Goal: Task Accomplishment & Management: Manage account settings

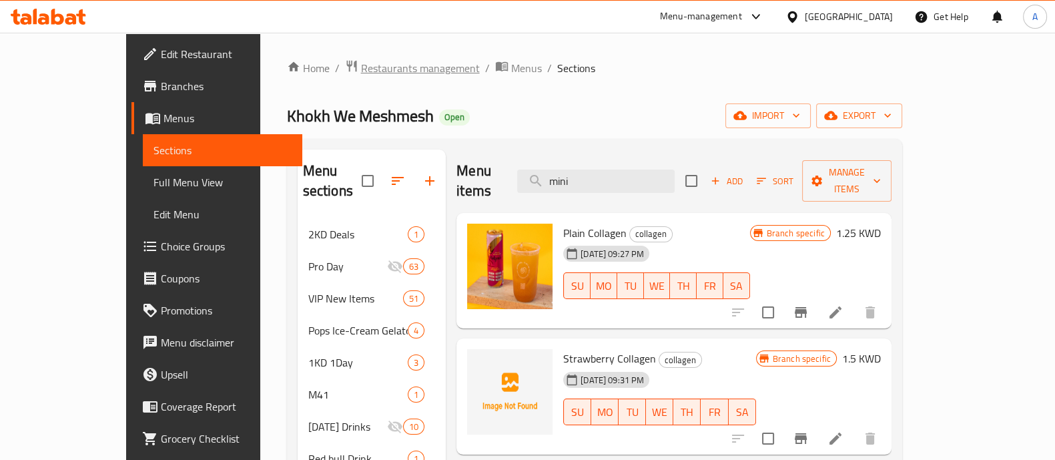
click at [361, 71] on span "Restaurants management" at bounding box center [420, 68] width 119 height 16
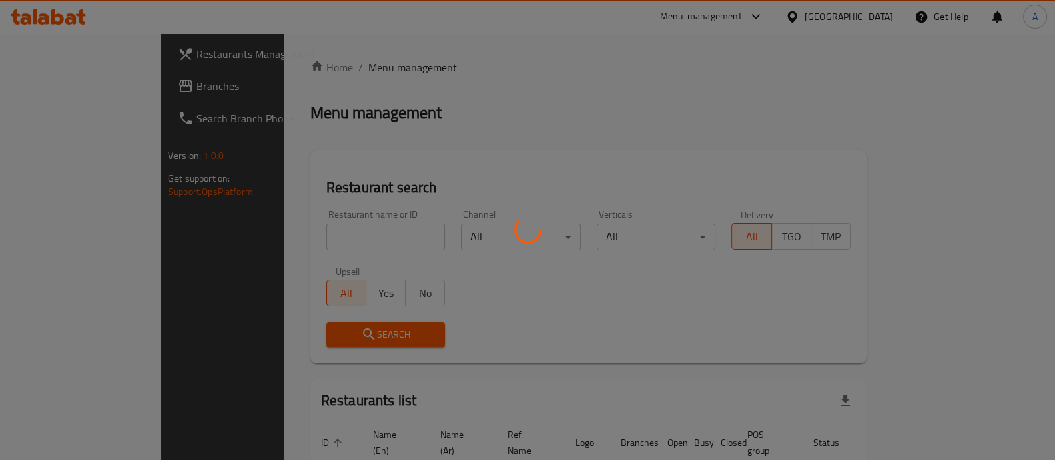
click at [312, 232] on div at bounding box center [527, 230] width 1055 height 460
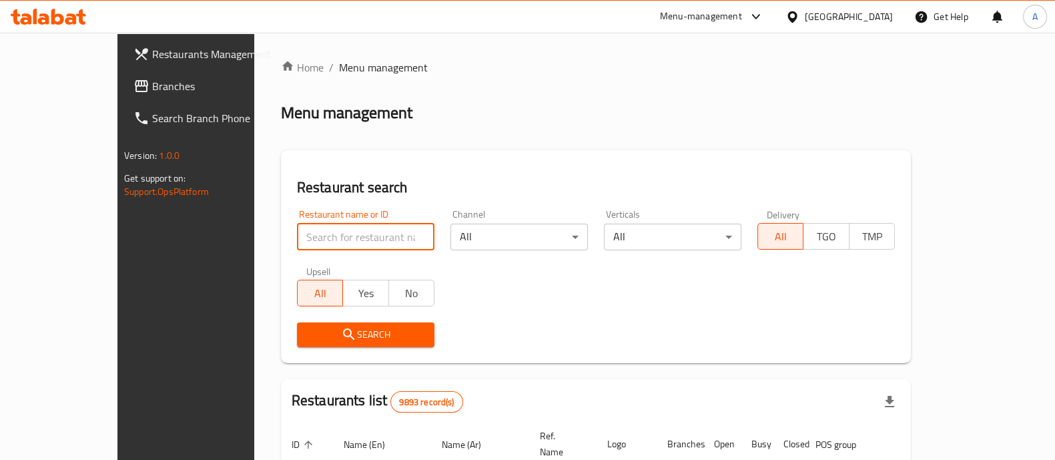
click at [311, 238] on input "search" at bounding box center [366, 237] width 138 height 27
type input "Boordqa"
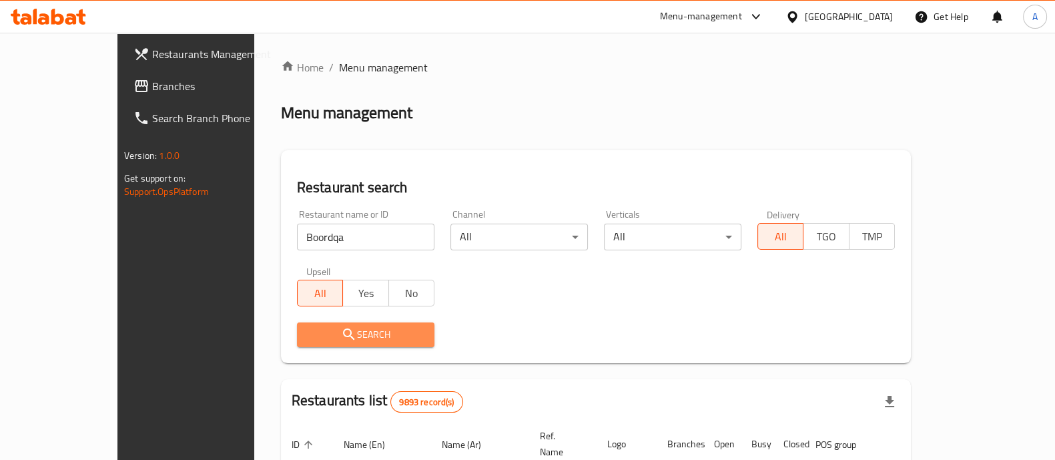
click at [328, 342] on span "Search" at bounding box center [366, 334] width 116 height 17
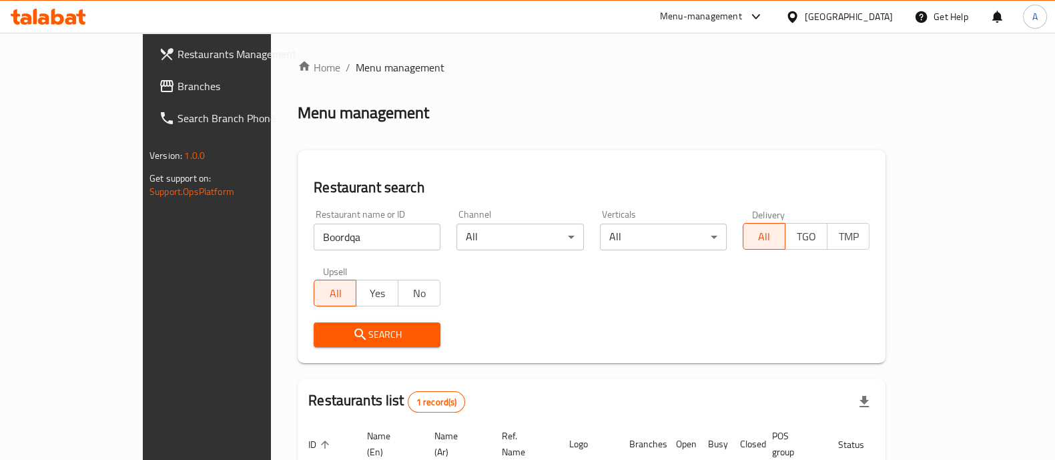
scroll to position [109, 0]
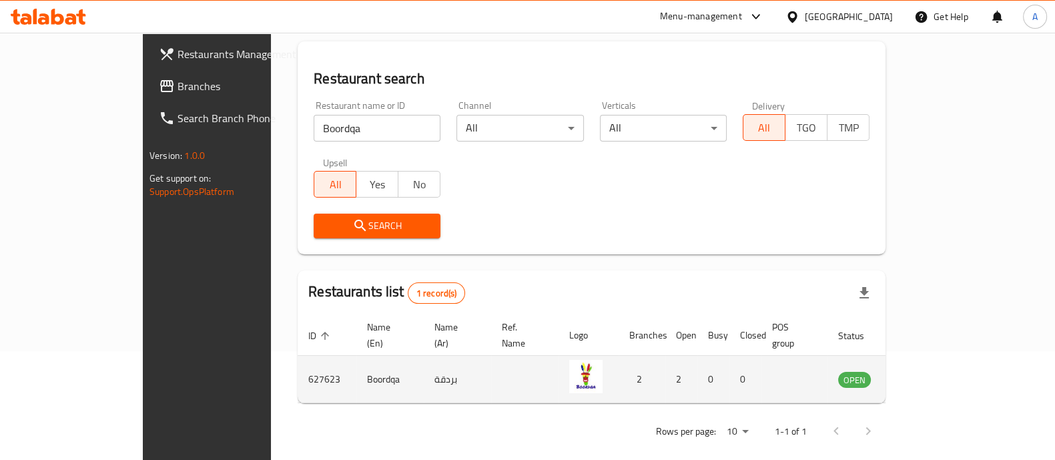
click at [924, 375] on icon "enhanced table" at bounding box center [916, 380] width 15 height 11
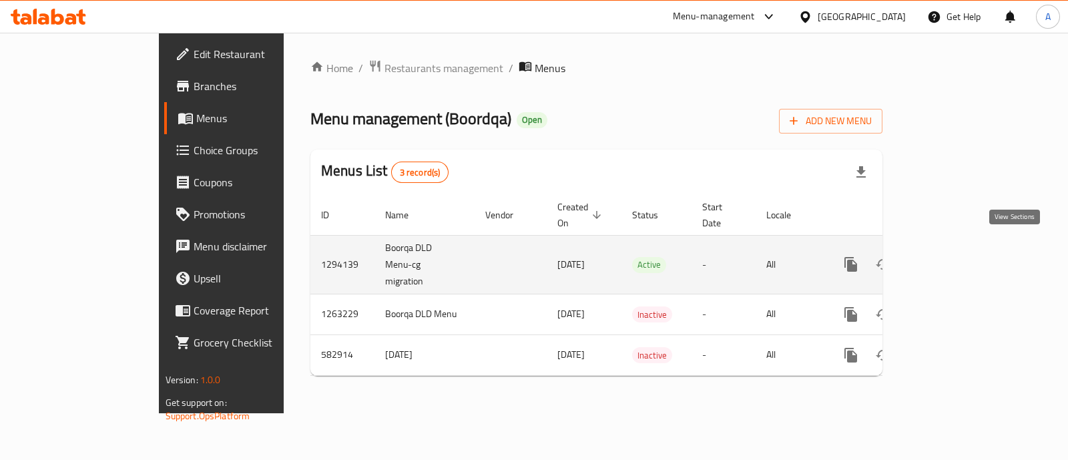
click at [955, 256] on icon "enhanced table" at bounding box center [947, 264] width 16 height 16
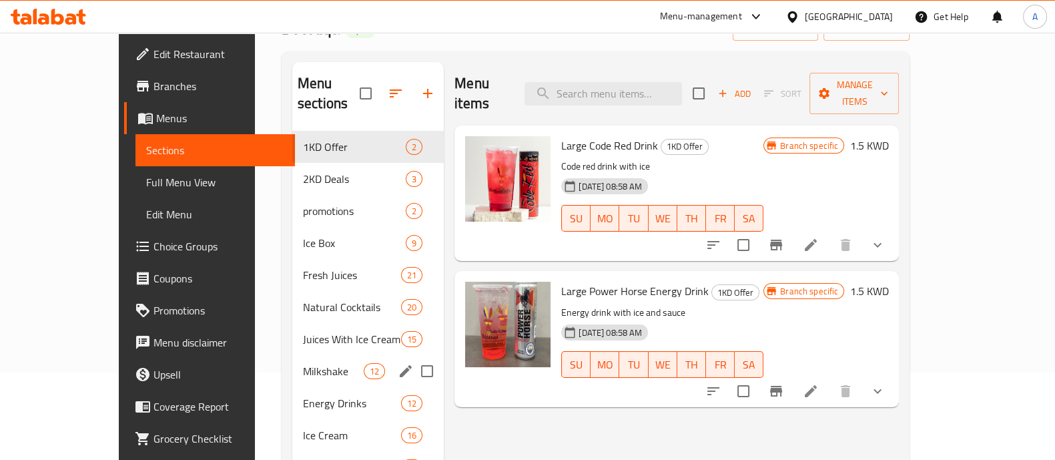
scroll to position [103, 0]
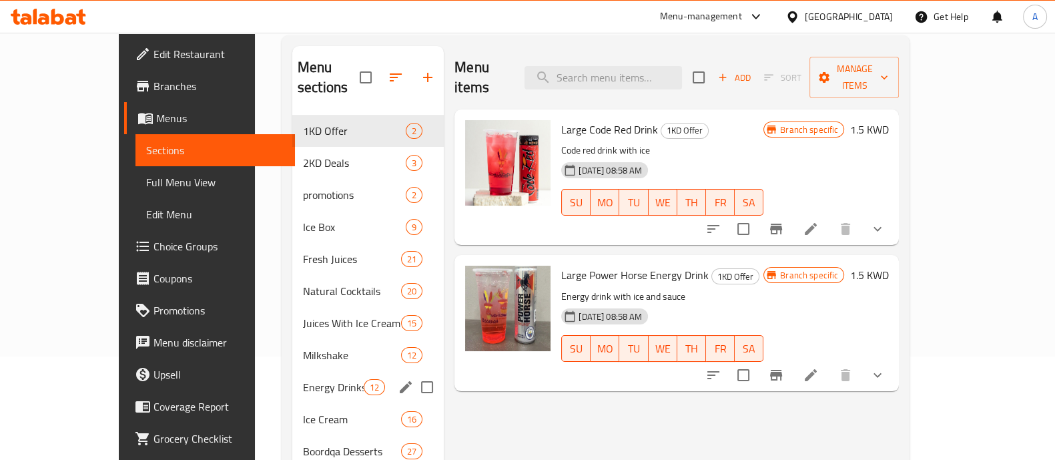
click at [303, 379] on span "Energy Drinks" at bounding box center [333, 387] width 61 height 16
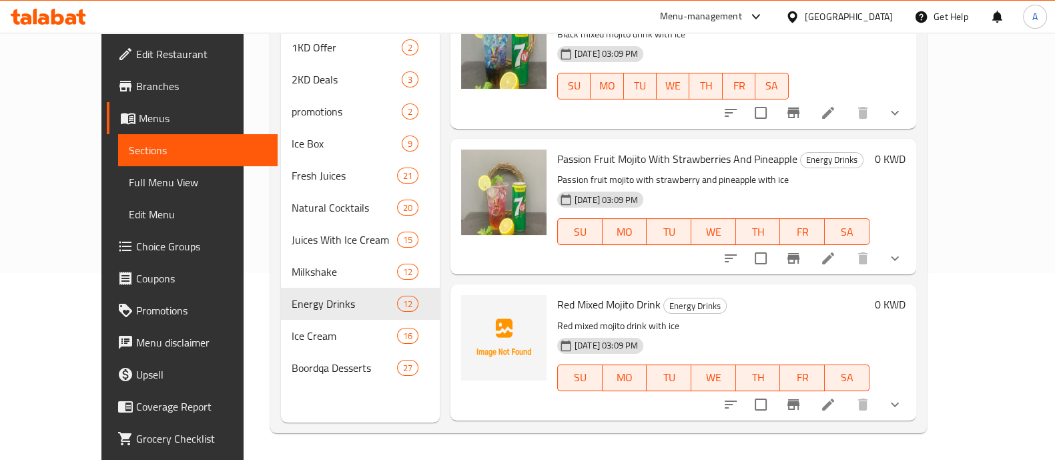
scroll to position [1156, 0]
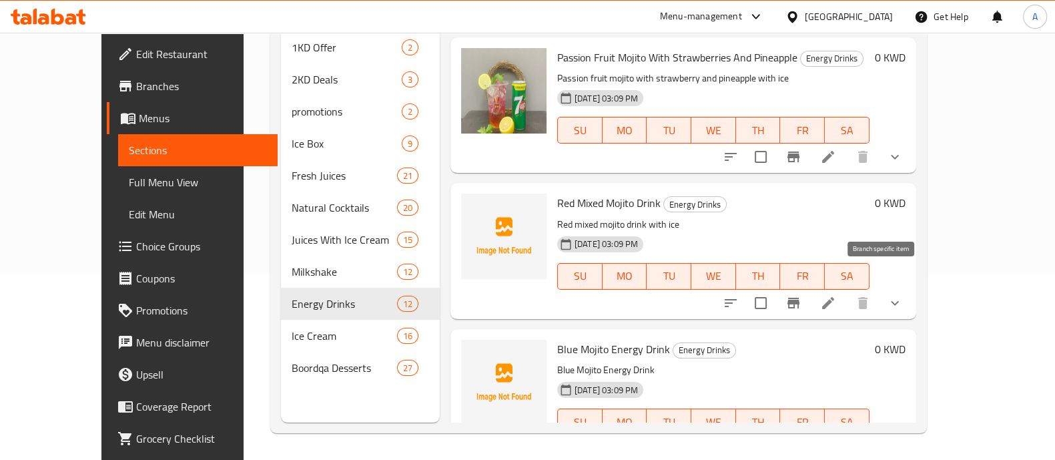
click at [802, 295] on icon "Branch-specific-item" at bounding box center [794, 303] width 16 height 16
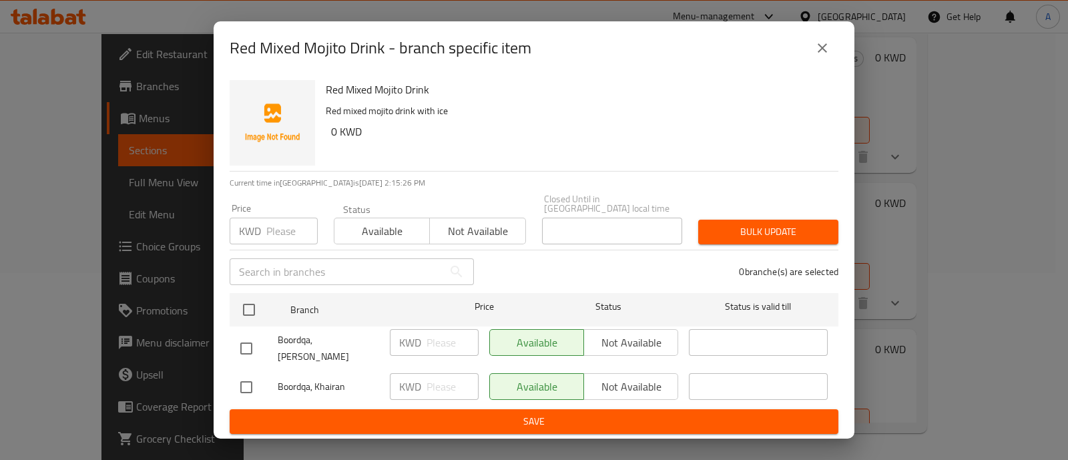
click at [827, 53] on icon "close" at bounding box center [822, 48] width 16 height 16
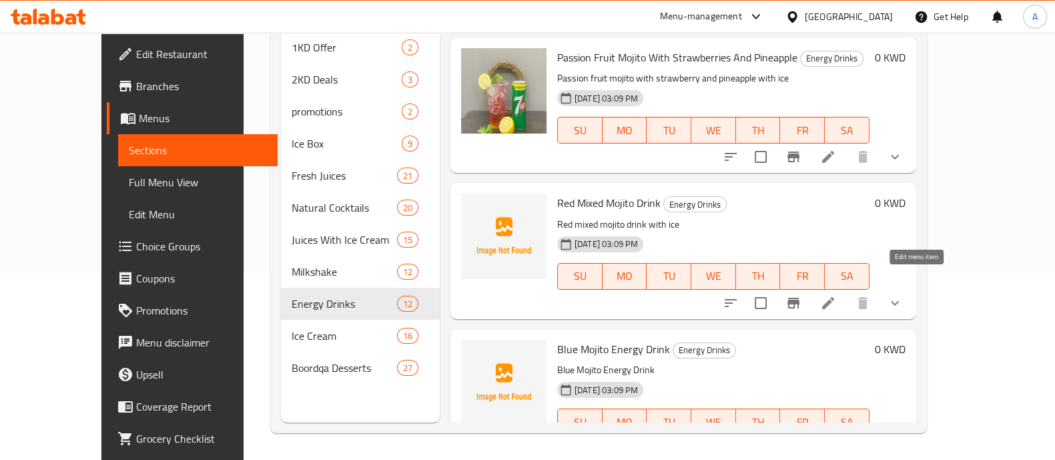
click at [836, 295] on icon at bounding box center [828, 303] width 16 height 16
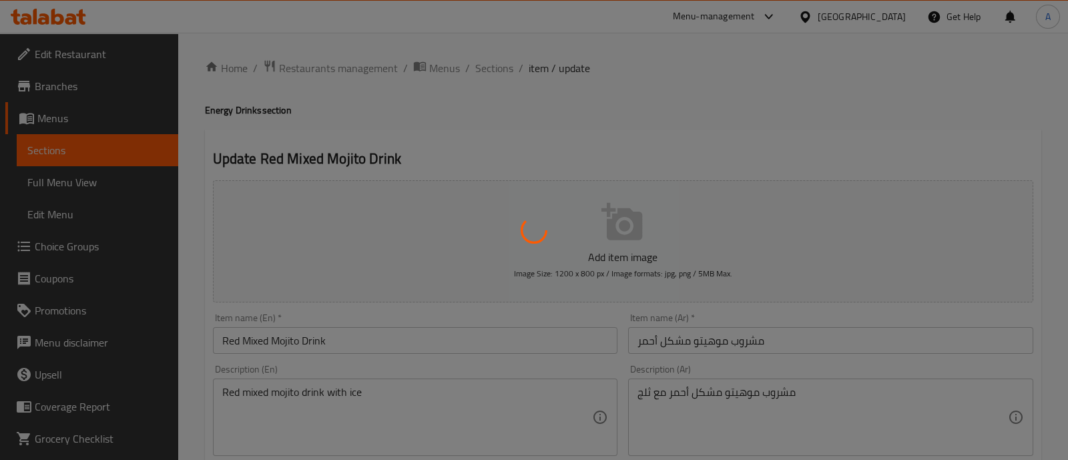
type input "إختيارك من الحجم:"
type input "1"
type input "إختيارك من الصوص:"
type input "1"
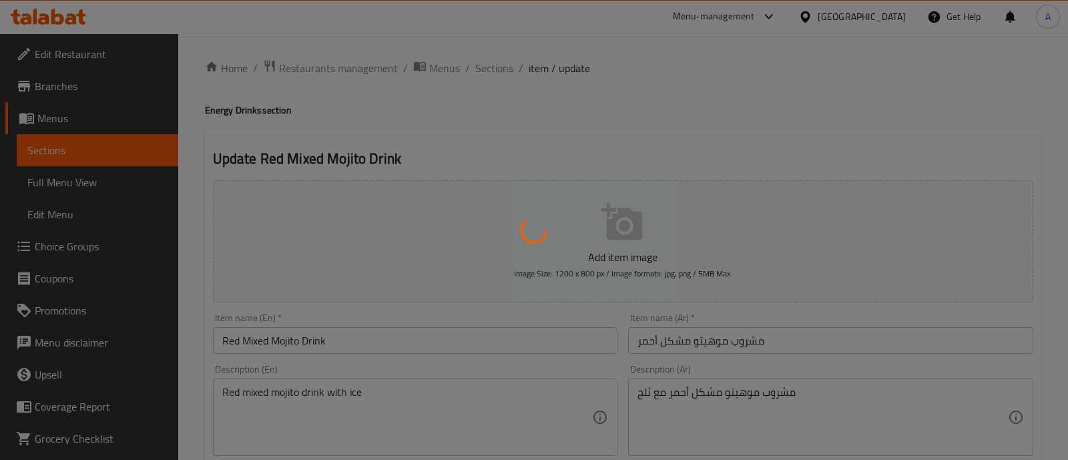
type input "3"
type input "الإضافات:"
type input "0"
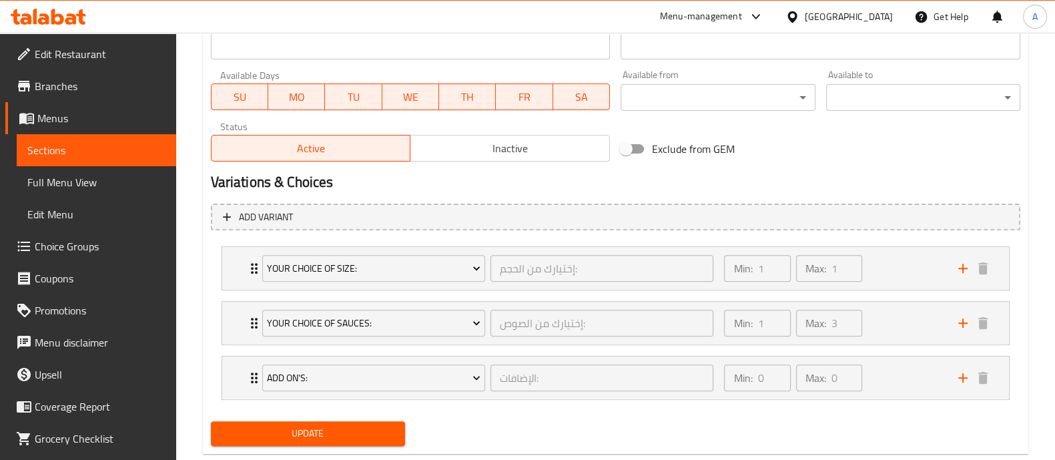
scroll to position [613, 0]
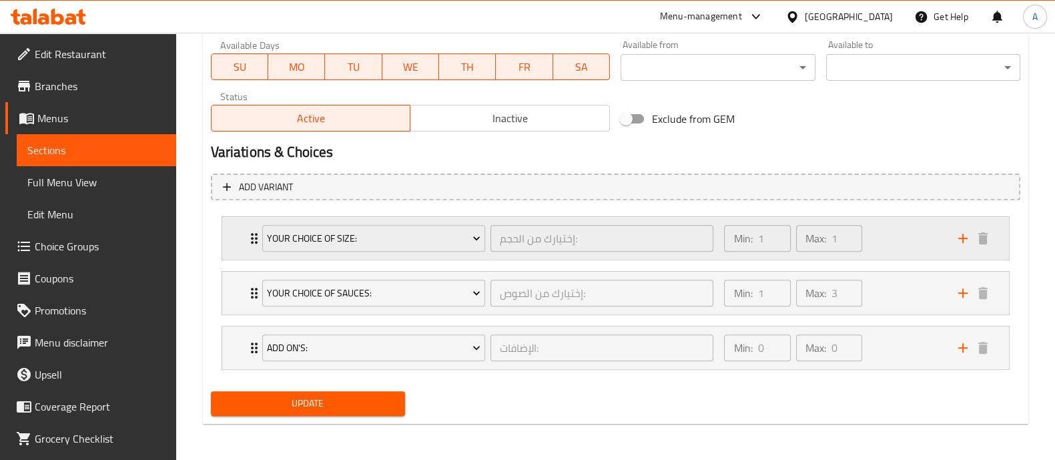
click at [256, 240] on div "Your Choice Of Size: إختيارك من الحجم: ​" at bounding box center [488, 238] width 468 height 43
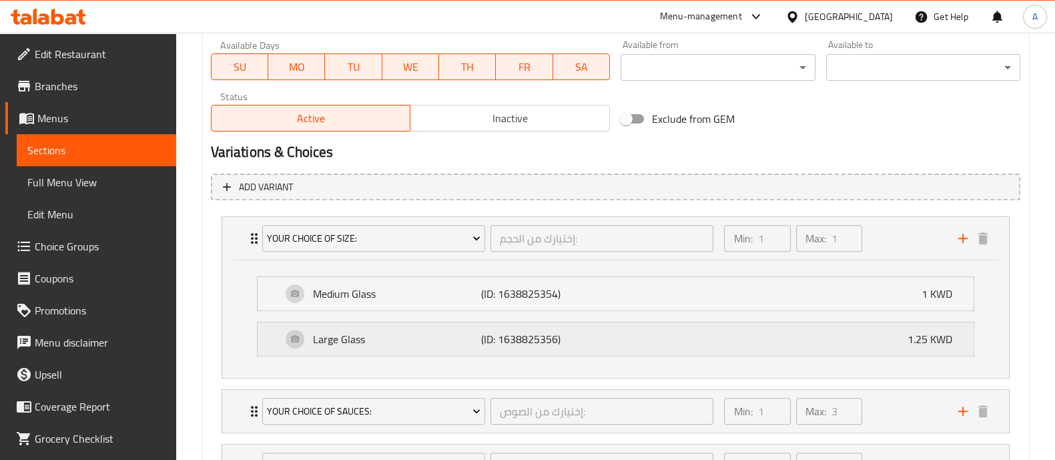
click at [401, 335] on p "Large Glass" at bounding box center [397, 339] width 168 height 16
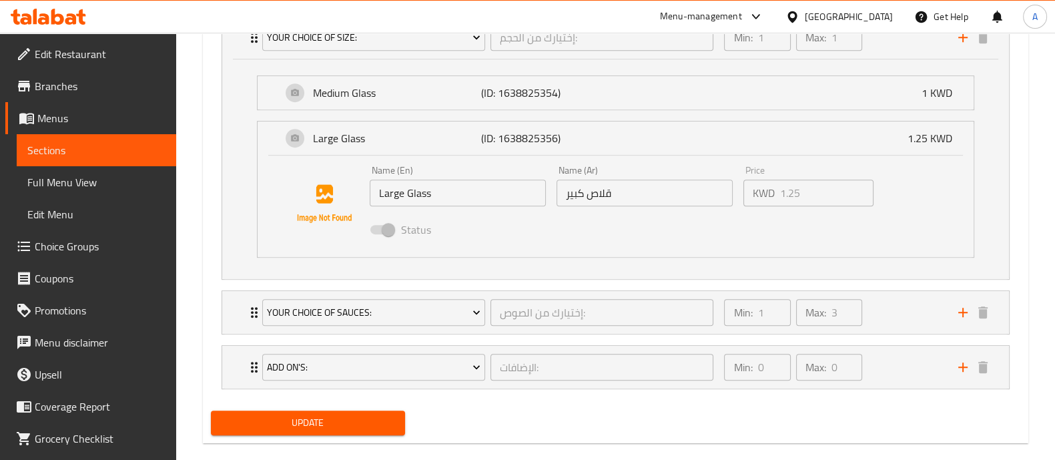
scroll to position [833, 0]
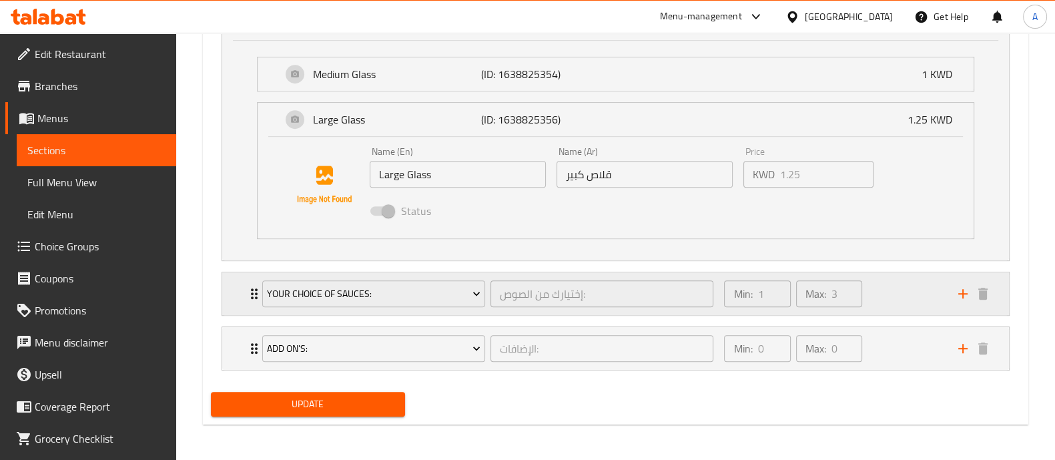
click at [250, 286] on icon "Expand" at bounding box center [254, 294] width 16 height 16
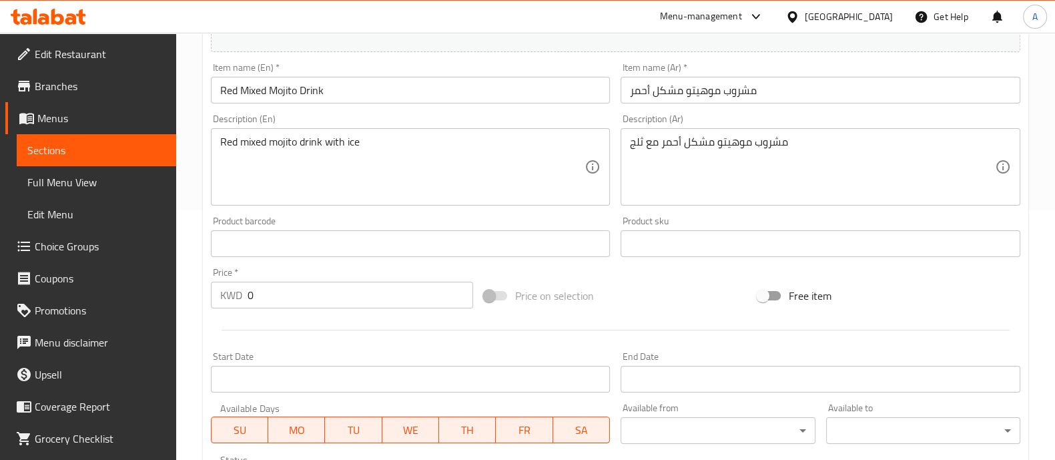
scroll to position [0, 0]
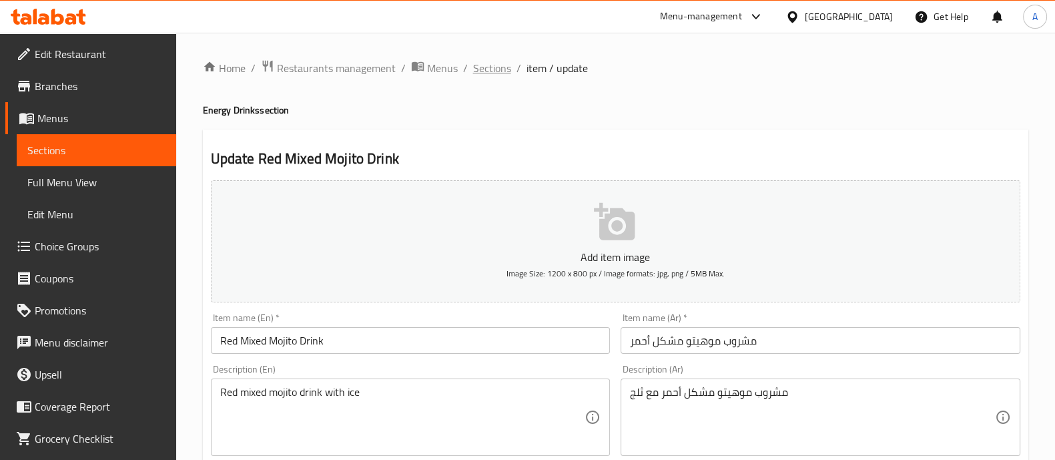
click at [488, 69] on span "Sections" at bounding box center [492, 68] width 38 height 16
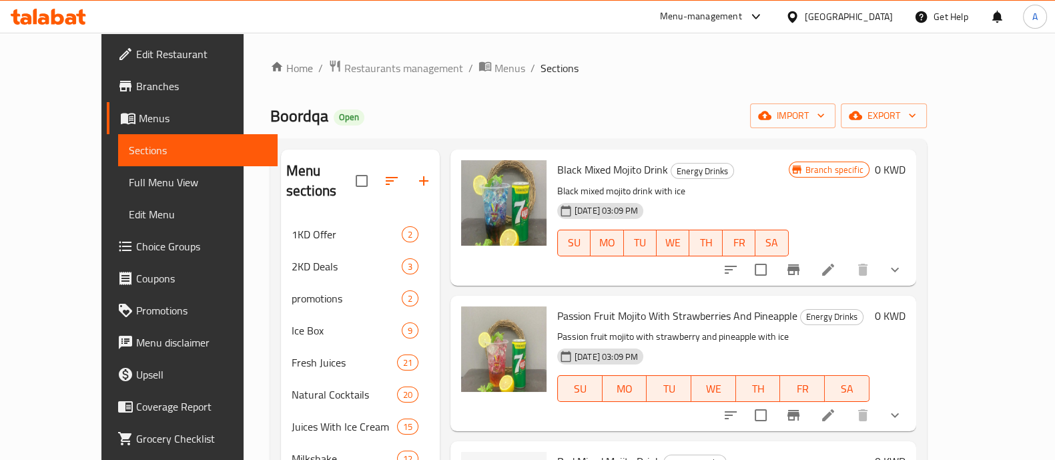
scroll to position [1251, 0]
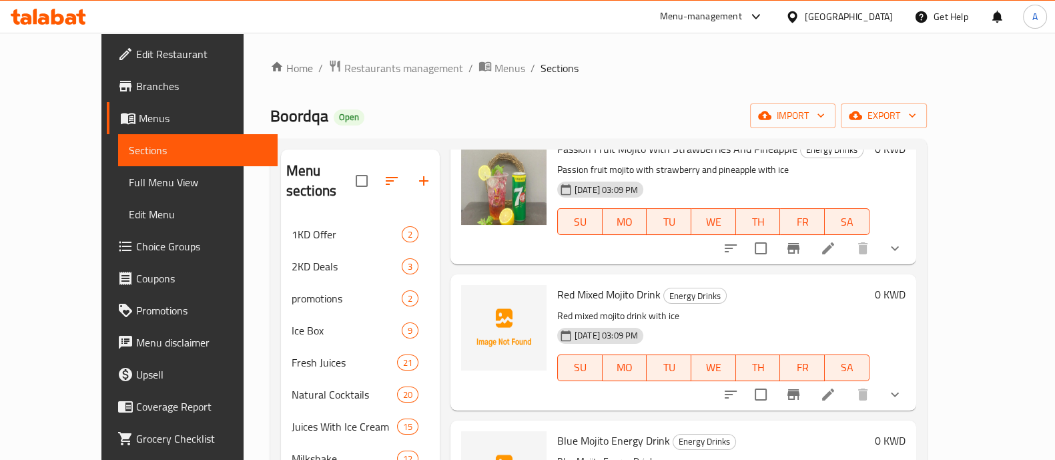
click at [834, 389] on icon at bounding box center [828, 395] width 12 height 12
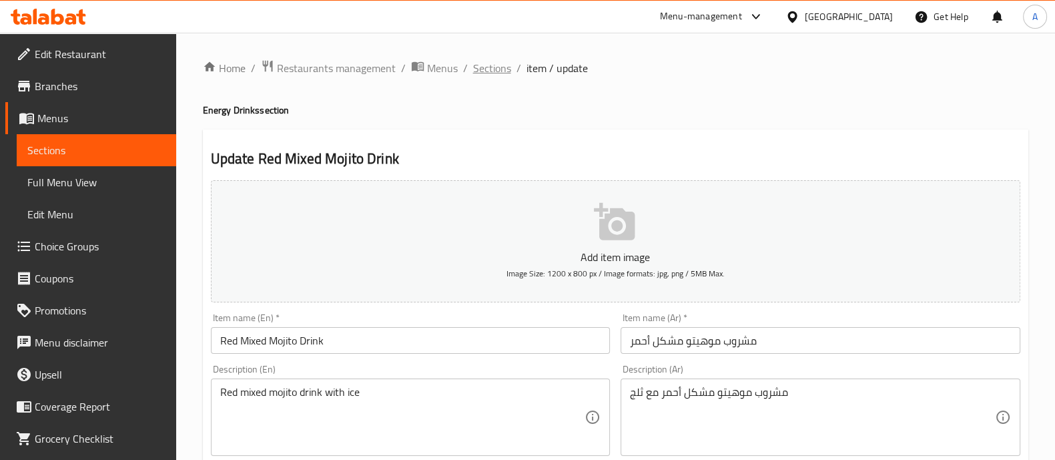
click at [495, 68] on span "Sections" at bounding box center [492, 68] width 38 height 16
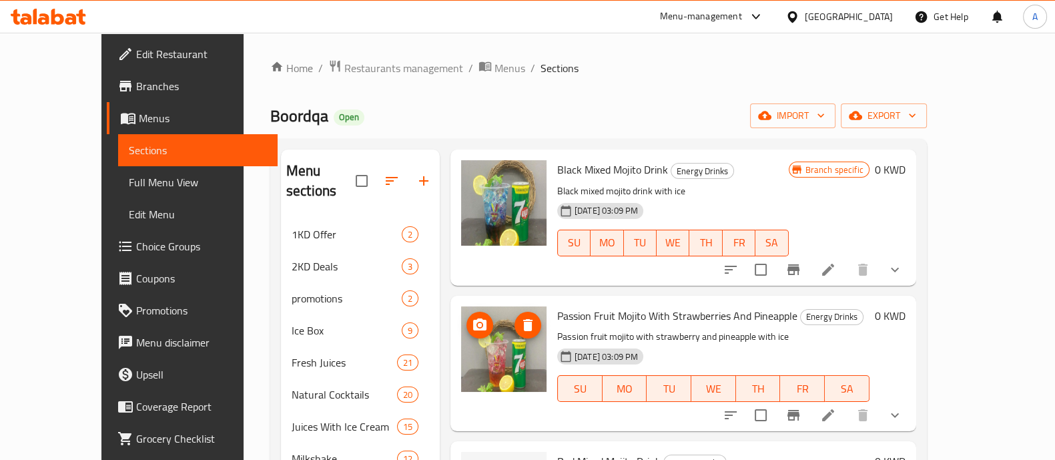
scroll to position [1001, 0]
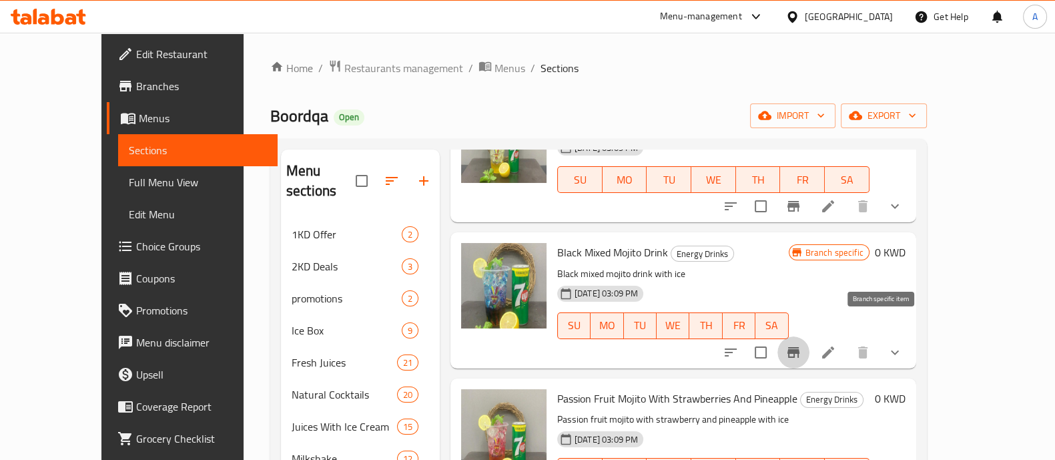
click at [802, 344] on icon "Branch-specific-item" at bounding box center [794, 352] width 16 height 16
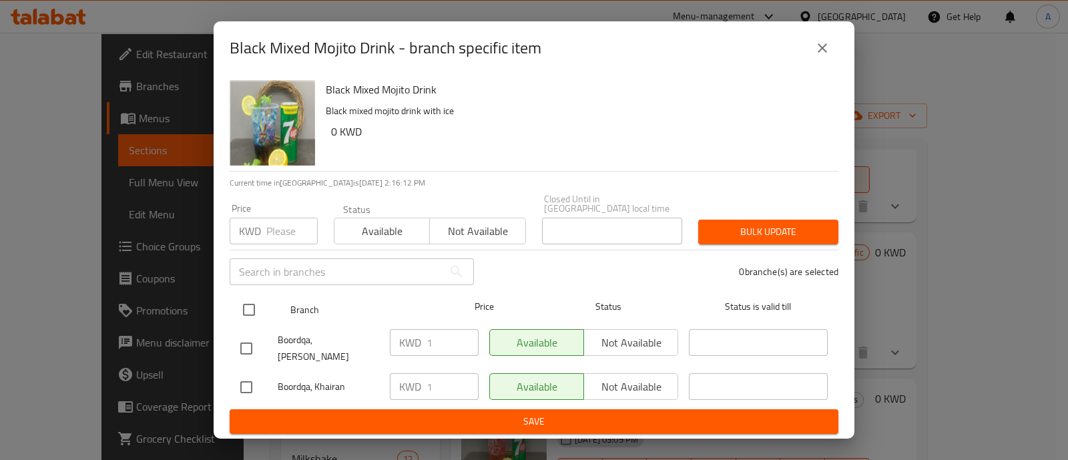
click at [252, 304] on input "checkbox" at bounding box center [249, 310] width 28 height 28
checkbox input "true"
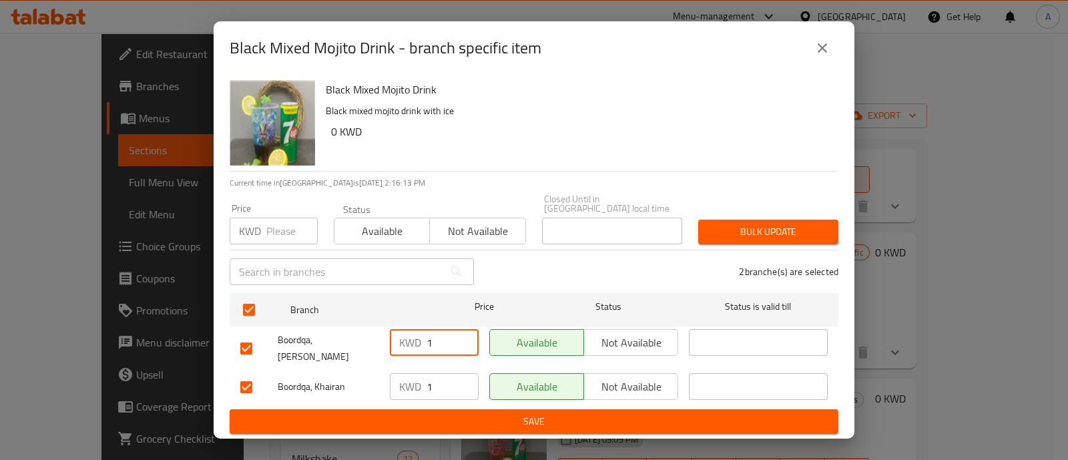
drag, startPoint x: 425, startPoint y: 339, endPoint x: 415, endPoint y: 339, distance: 10.7
click at [415, 339] on div "KWD 1 ​" at bounding box center [434, 342] width 89 height 27
drag, startPoint x: 441, startPoint y: 371, endPoint x: 407, endPoint y: 372, distance: 34.1
click at [409, 373] on div "KWD 1 ​" at bounding box center [434, 386] width 89 height 27
click at [777, 232] on span "Bulk update" at bounding box center [768, 232] width 119 height 17
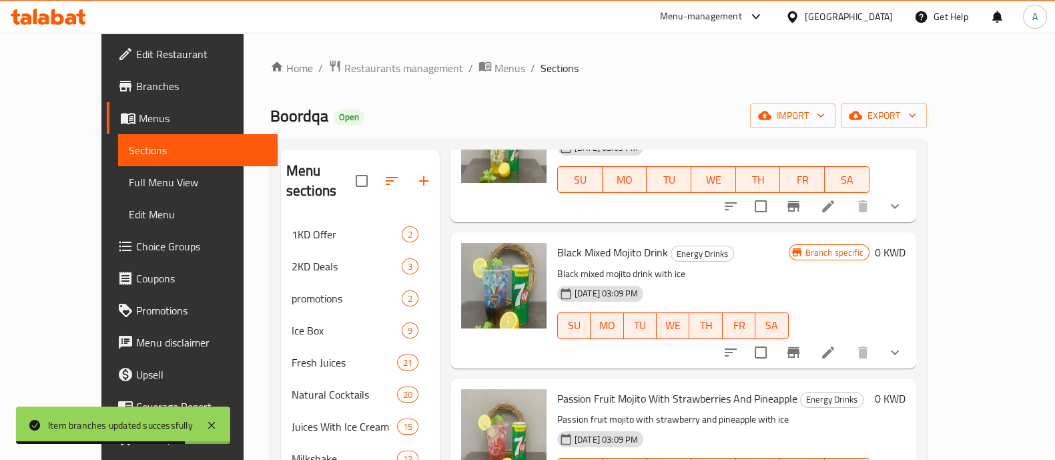
scroll to position [918, 0]
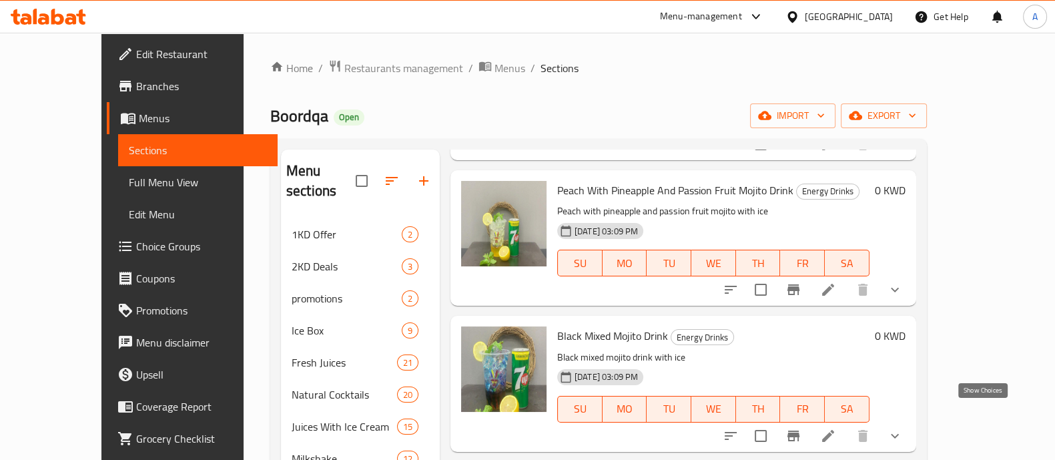
click at [903, 428] on icon "show more" at bounding box center [895, 436] width 16 height 16
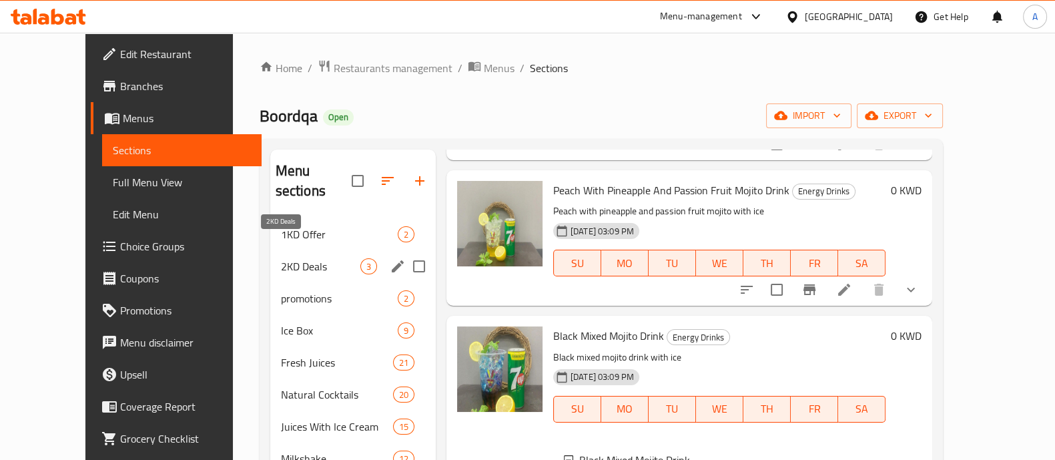
click at [281, 258] on span "2KD Deals" at bounding box center [320, 266] width 79 height 16
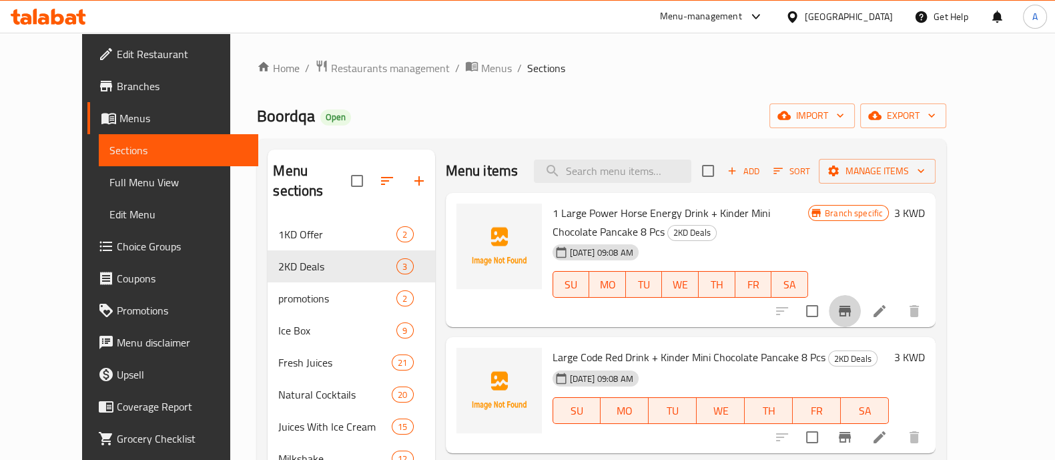
click at [853, 305] on icon "Branch-specific-item" at bounding box center [845, 311] width 16 height 16
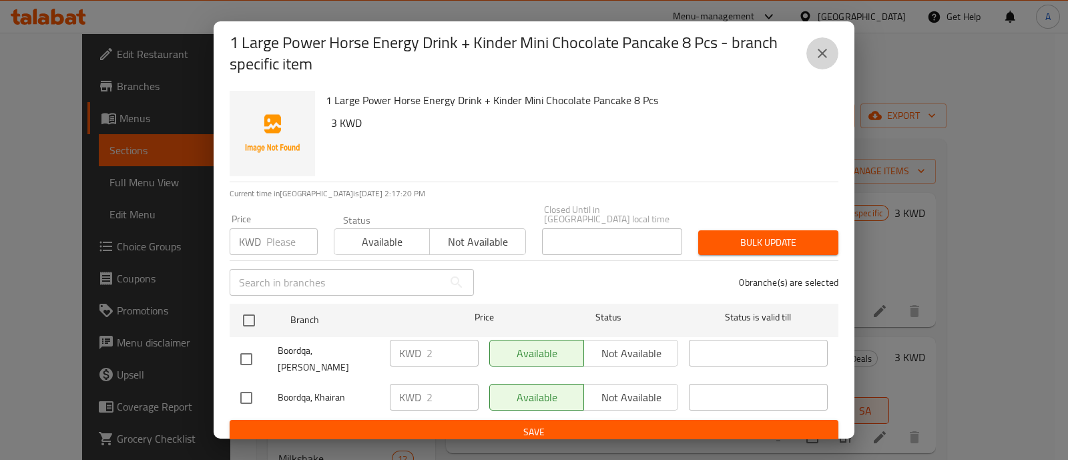
click at [824, 55] on icon "close" at bounding box center [822, 53] width 9 height 9
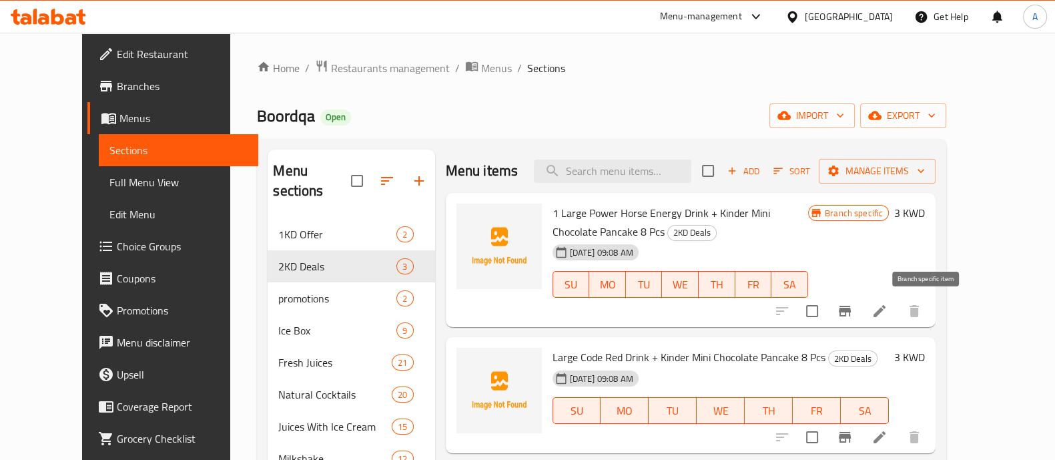
click at [851, 311] on icon "Branch-specific-item" at bounding box center [845, 311] width 12 height 11
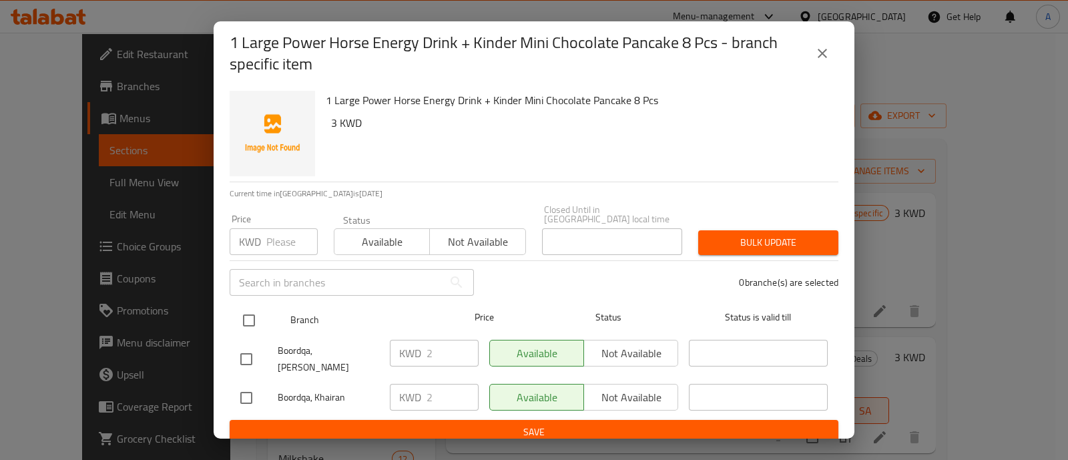
click at [254, 310] on input "checkbox" at bounding box center [249, 320] width 28 height 28
checkbox input "true"
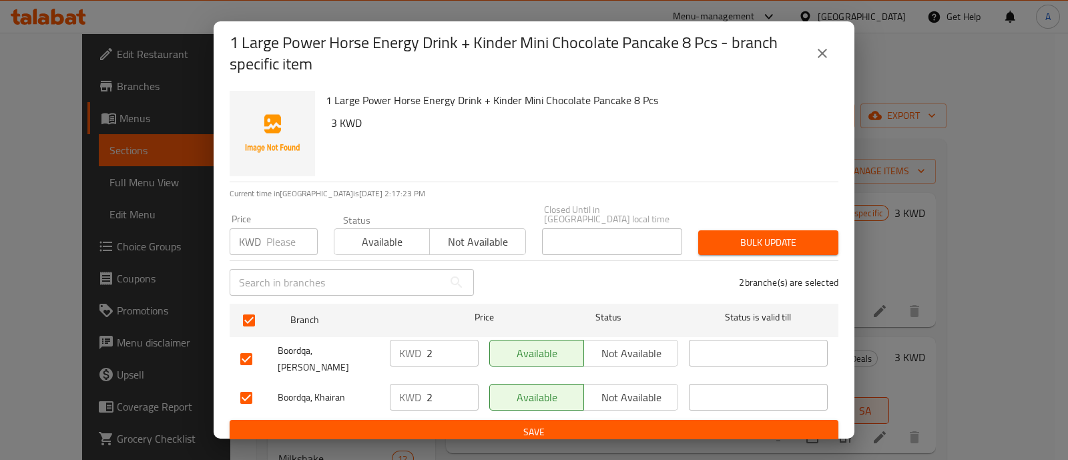
drag, startPoint x: 431, startPoint y: 352, endPoint x: 407, endPoint y: 352, distance: 24.0
click at [407, 352] on div "KWD 2 ​" at bounding box center [434, 353] width 89 height 27
drag, startPoint x: 441, startPoint y: 376, endPoint x: 418, endPoint y: 377, distance: 22.7
click at [418, 384] on div "KWD 2 ​" at bounding box center [434, 397] width 89 height 27
click at [734, 234] on span "Bulk update" at bounding box center [768, 242] width 119 height 17
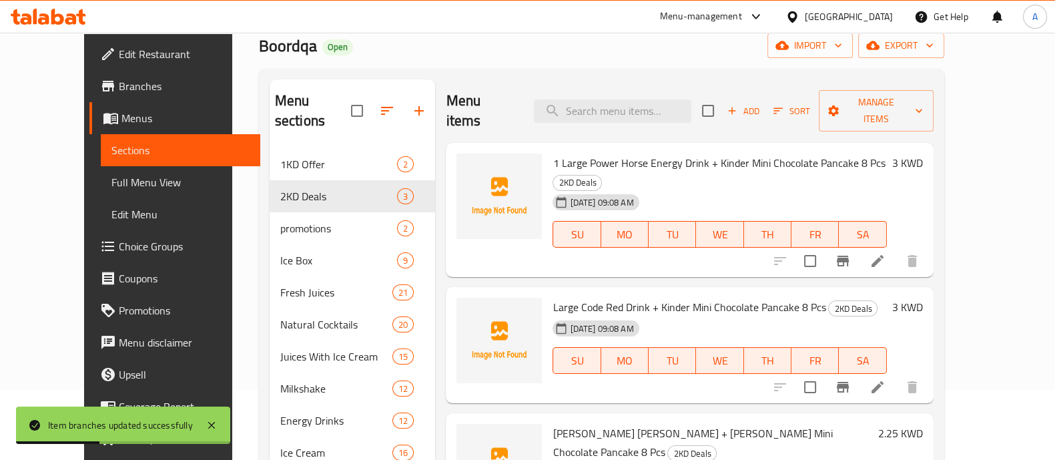
scroll to position [166, 0]
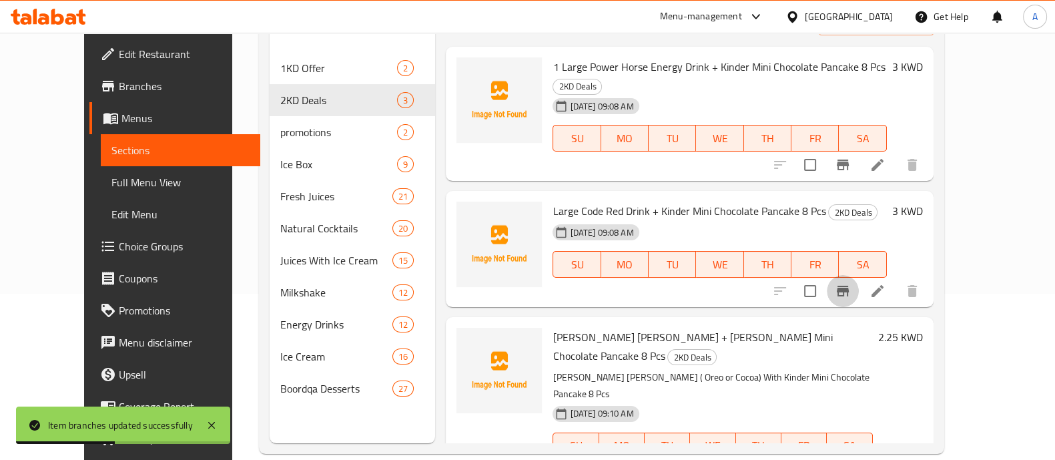
click at [849, 286] on icon "Branch-specific-item" at bounding box center [843, 291] width 12 height 11
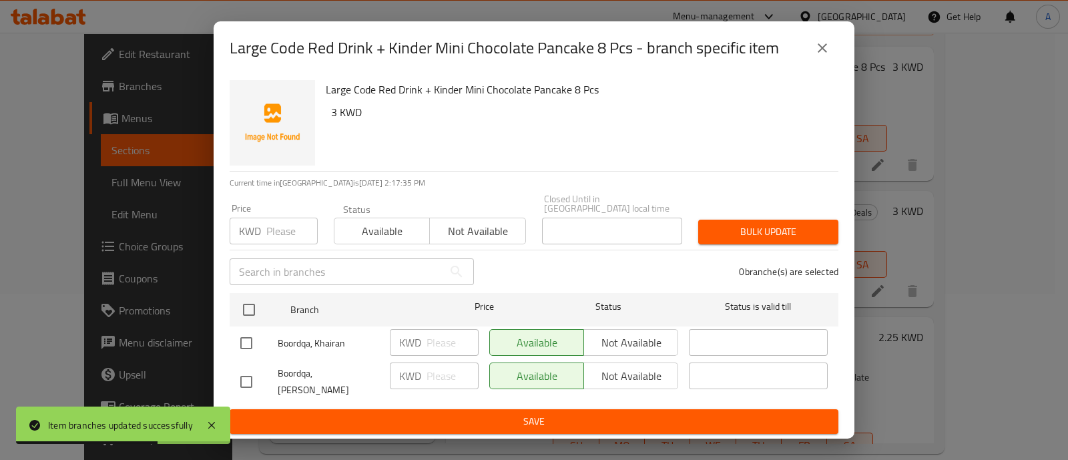
click at [821, 53] on icon "close" at bounding box center [822, 47] width 9 height 9
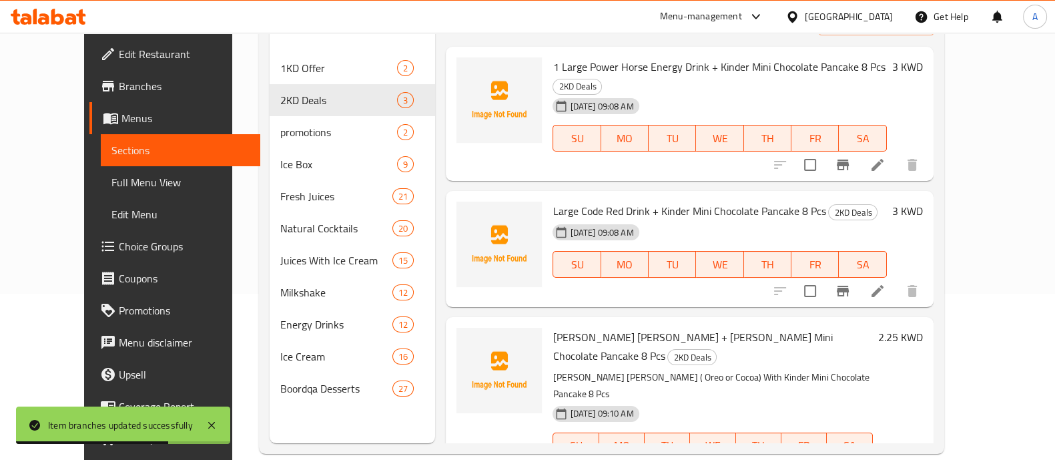
scroll to position [187, 0]
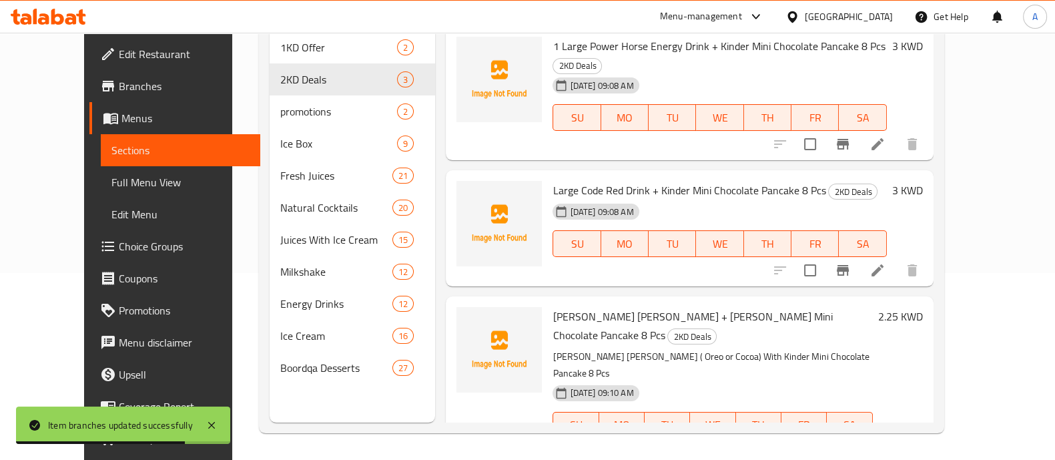
click at [819, 444] on icon "Branch-specific-item" at bounding box center [811, 452] width 16 height 16
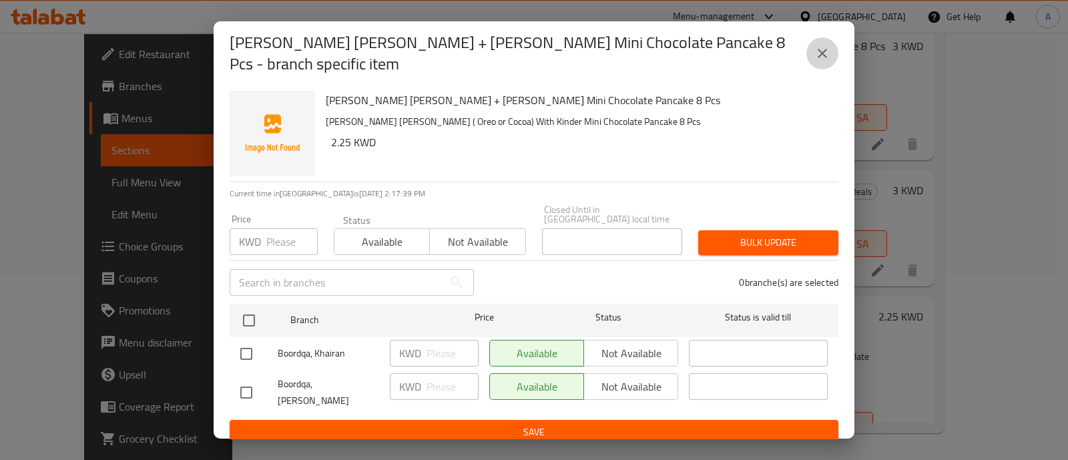
click at [824, 55] on icon "close" at bounding box center [822, 53] width 9 height 9
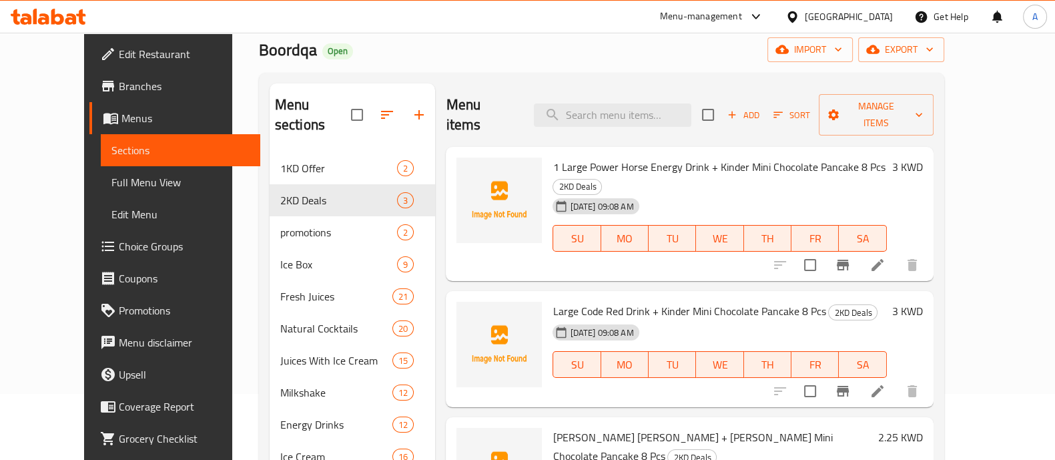
scroll to position [0, 0]
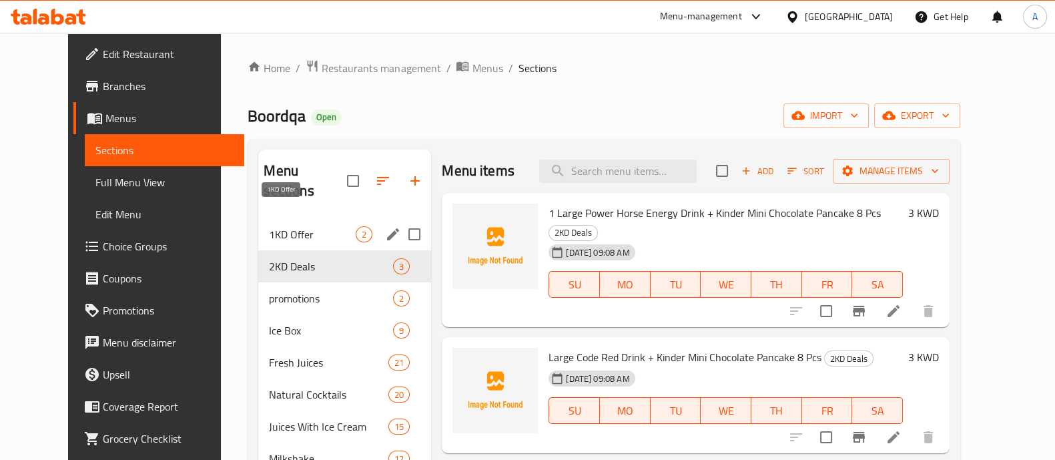
click at [271, 226] on span "1KD Offer" at bounding box center [312, 234] width 87 height 16
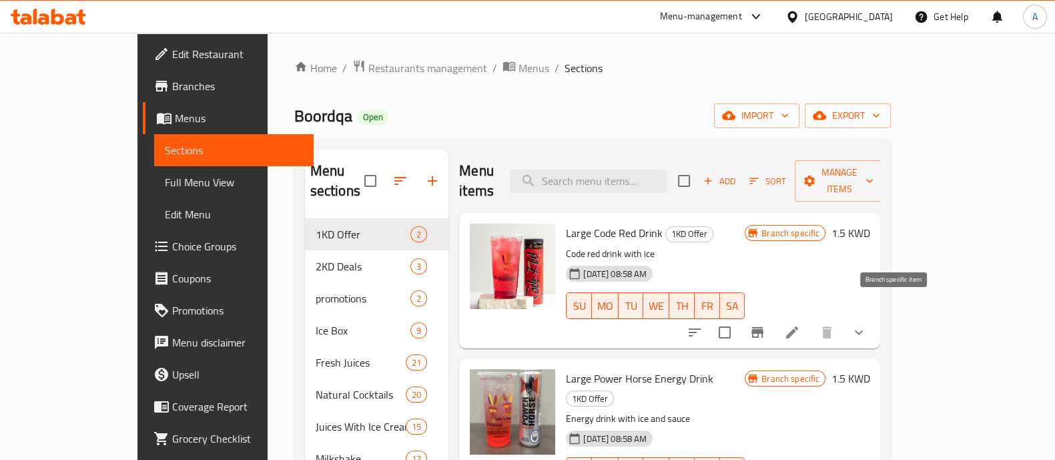
click at [764, 327] on icon "Branch-specific-item" at bounding box center [758, 332] width 12 height 11
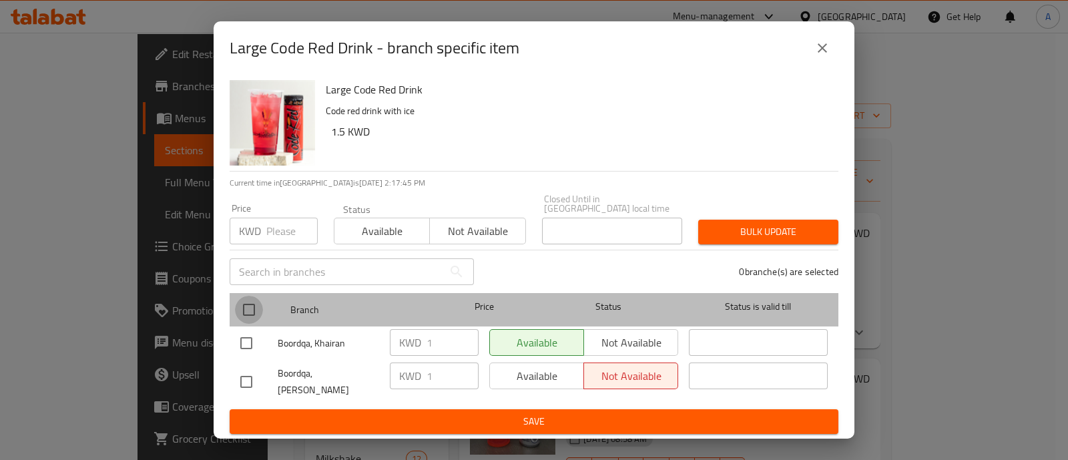
click at [247, 306] on input "checkbox" at bounding box center [249, 310] width 28 height 28
checkbox input "true"
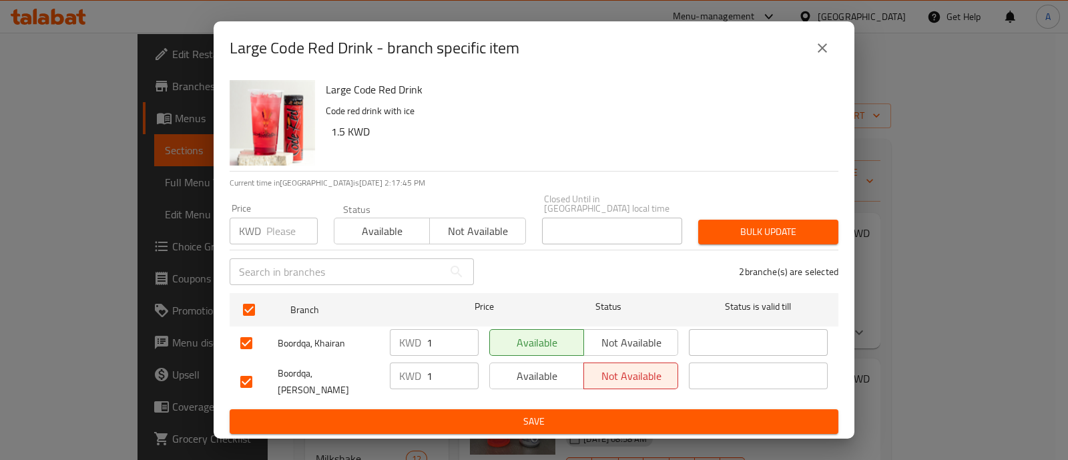
click at [510, 377] on span "Available" at bounding box center [536, 375] width 83 height 19
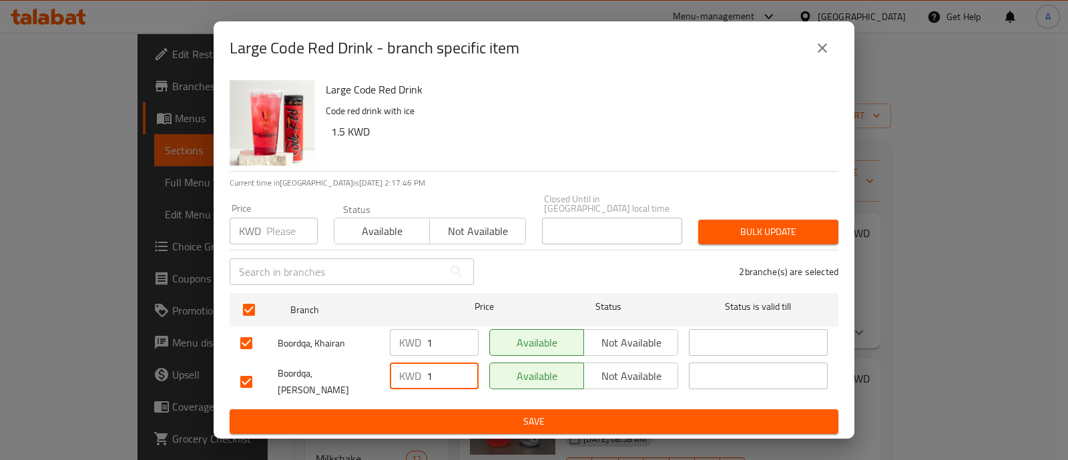
drag, startPoint x: 431, startPoint y: 374, endPoint x: 404, endPoint y: 360, distance: 29.9
click at [405, 363] on div "KWD 1 ​" at bounding box center [434, 375] width 89 height 27
drag, startPoint x: 432, startPoint y: 340, endPoint x: 416, endPoint y: 340, distance: 16.0
click at [416, 340] on div "KWD 1 ​" at bounding box center [434, 342] width 89 height 27
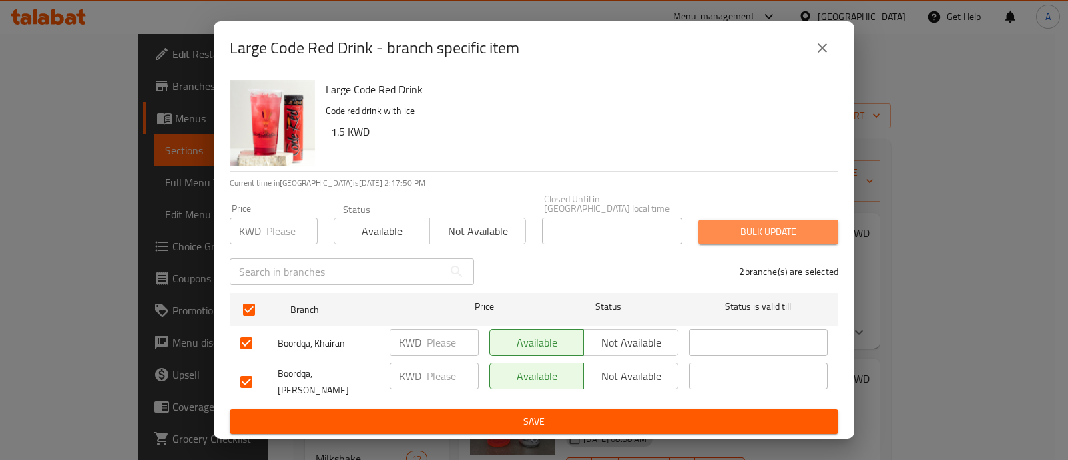
click at [775, 228] on span "Bulk update" at bounding box center [768, 232] width 119 height 17
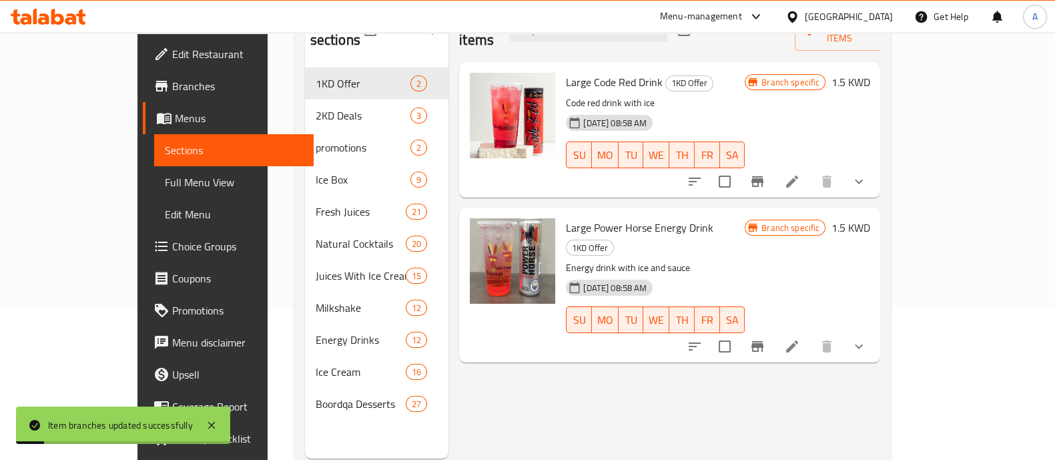
scroll to position [166, 0]
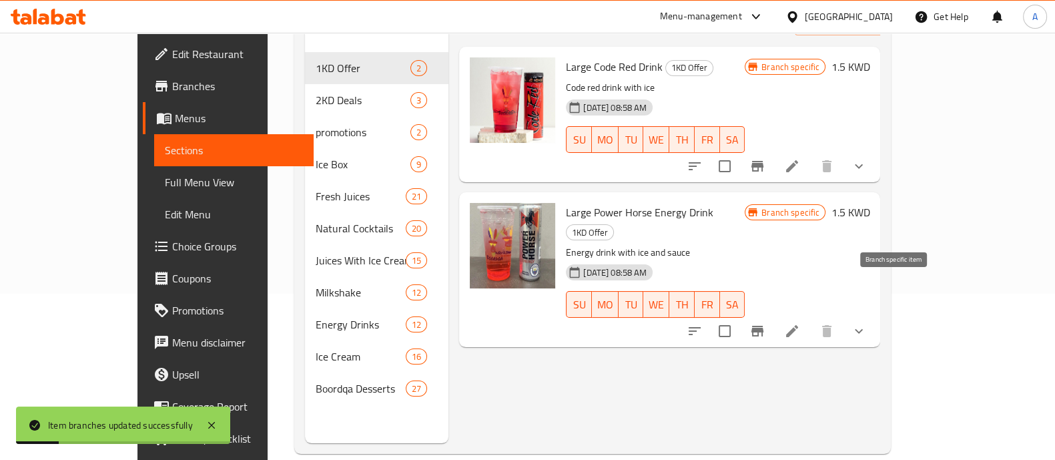
click at [764, 326] on icon "Branch-specific-item" at bounding box center [758, 331] width 12 height 11
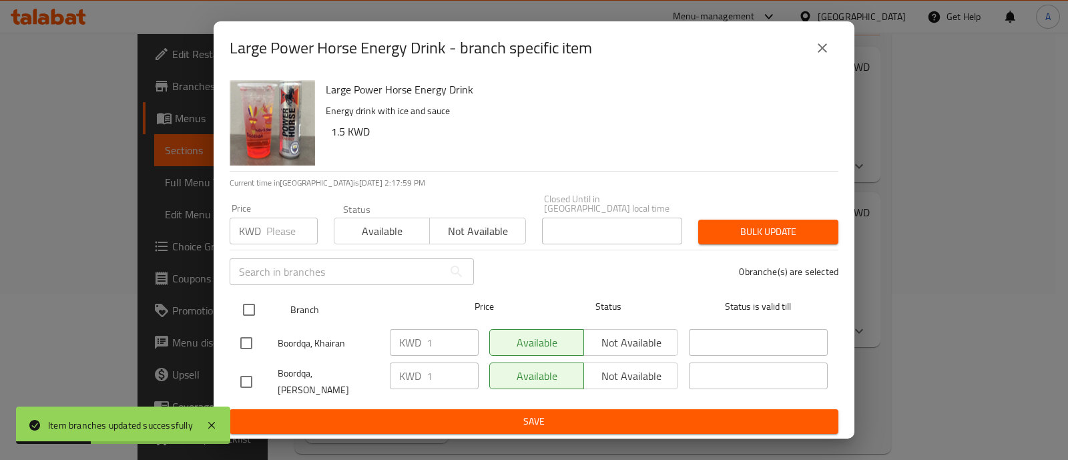
click at [250, 305] on input "checkbox" at bounding box center [249, 310] width 28 height 28
checkbox input "true"
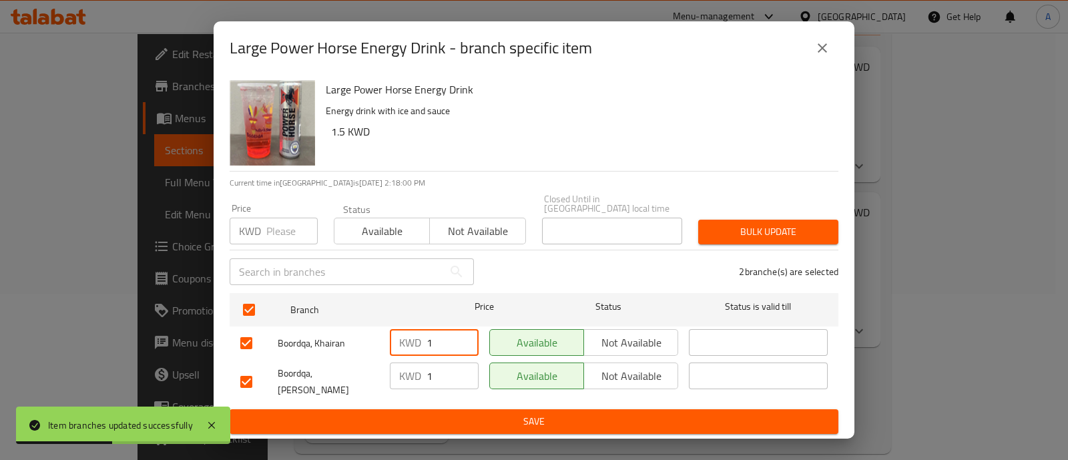
drag, startPoint x: 444, startPoint y: 346, endPoint x: 407, endPoint y: 346, distance: 36.7
click at [407, 346] on div "KWD 1 ​" at bounding box center [434, 342] width 89 height 27
drag, startPoint x: 436, startPoint y: 372, endPoint x: 421, endPoint y: 372, distance: 15.4
click at [421, 372] on div "KWD 1 ​" at bounding box center [434, 375] width 89 height 27
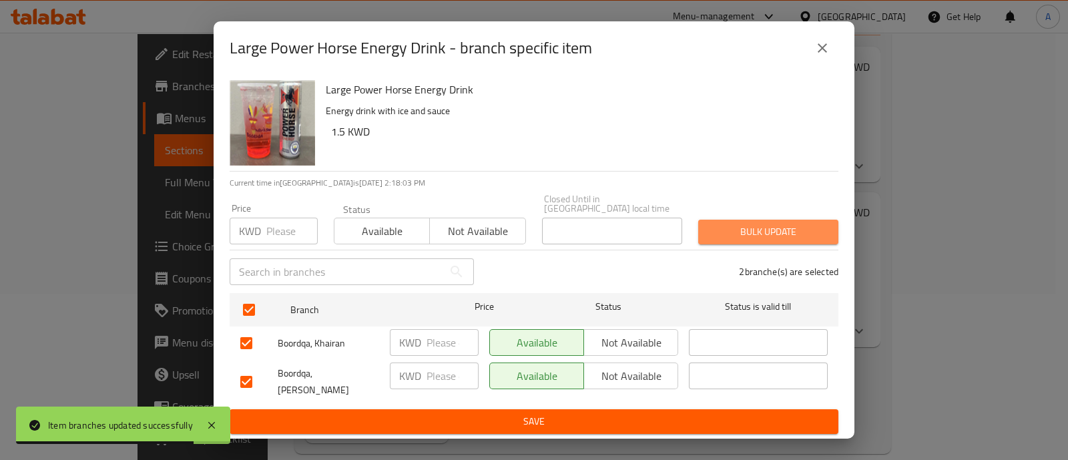
click at [792, 220] on button "Bulk update" at bounding box center [768, 232] width 140 height 25
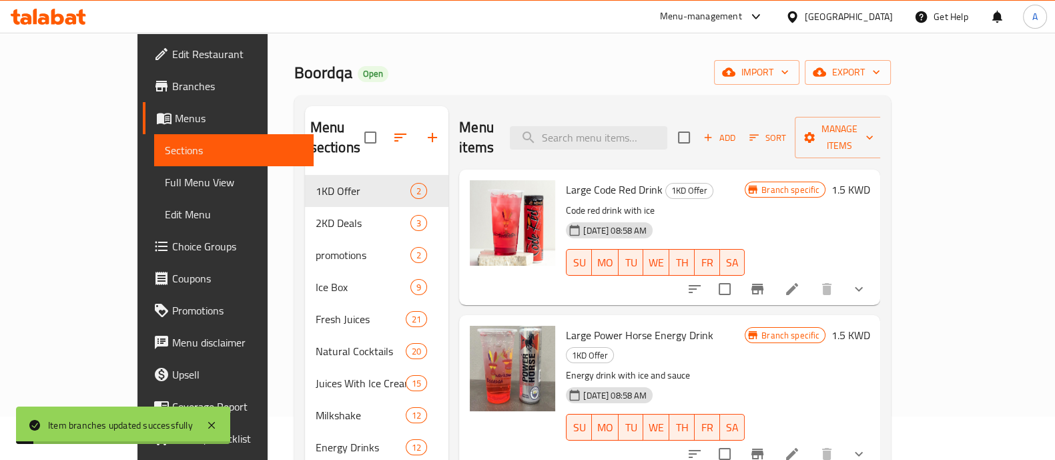
scroll to position [0, 0]
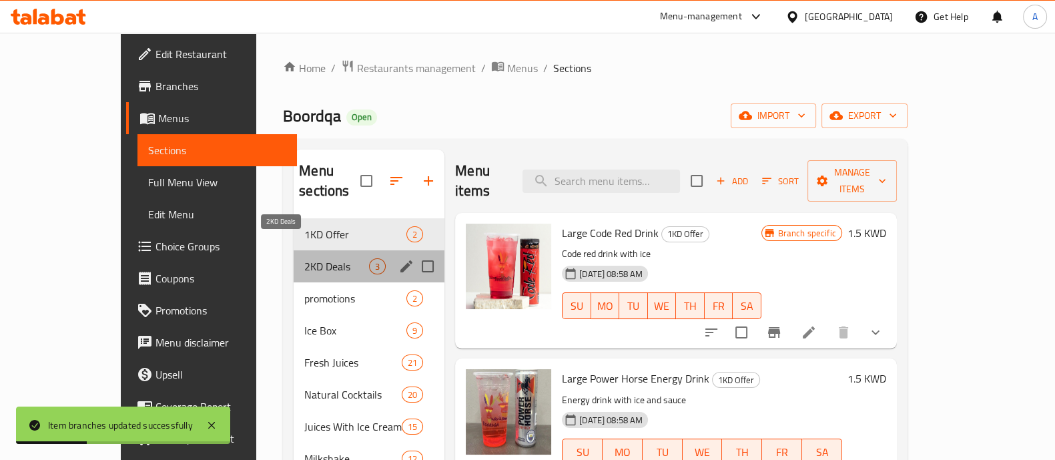
click at [304, 258] on span "2KD Deals" at bounding box center [336, 266] width 65 height 16
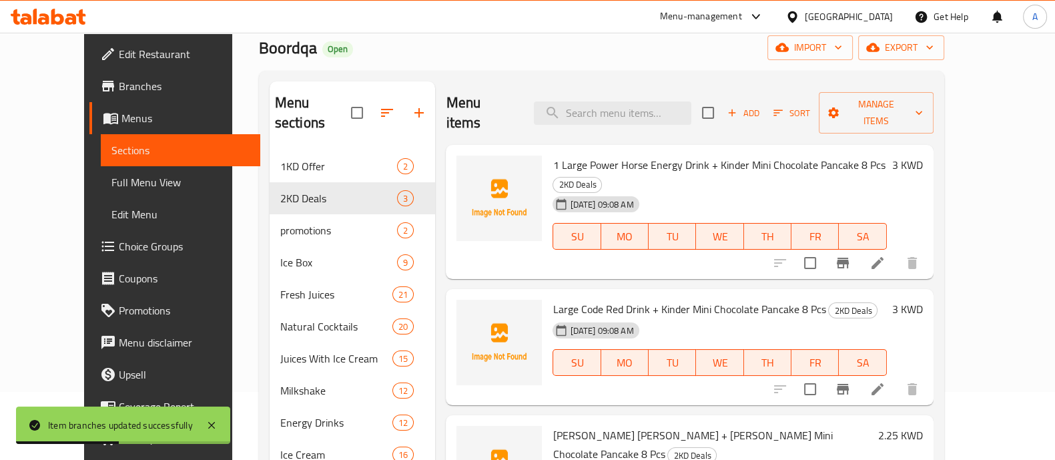
scroll to position [83, 0]
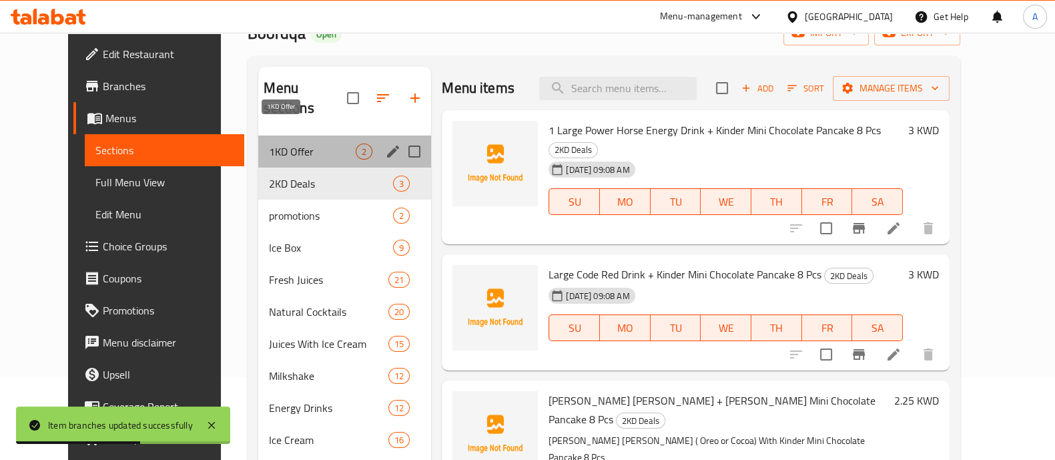
click at [269, 144] on span "1KD Offer" at bounding box center [312, 152] width 87 height 16
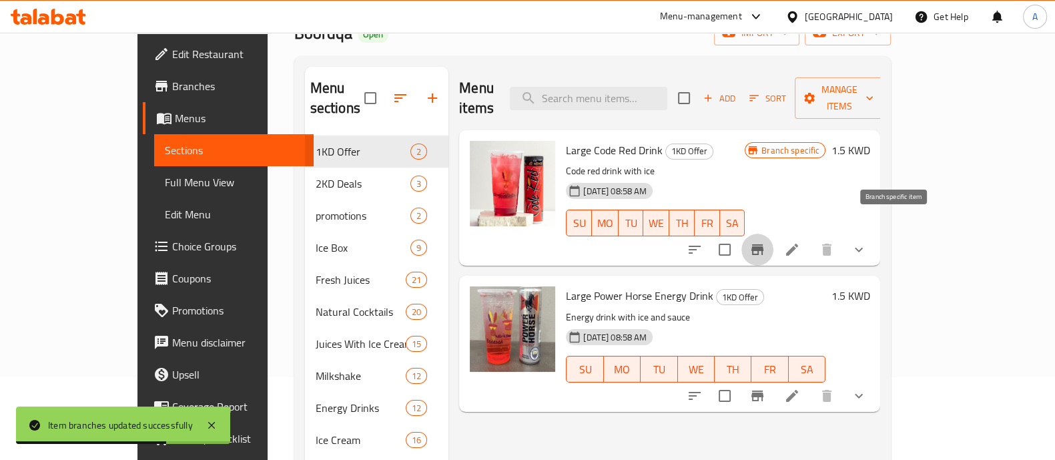
click at [766, 242] on icon "Branch-specific-item" at bounding box center [758, 250] width 16 height 16
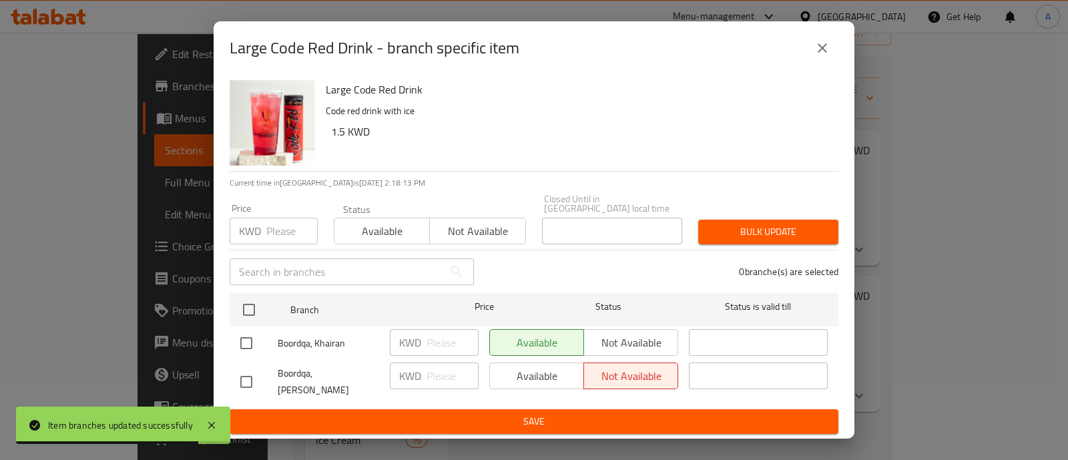
click at [543, 369] on div "Available Not available" at bounding box center [583, 375] width 189 height 27
click at [534, 375] on div "Available Not available" at bounding box center [583, 375] width 189 height 27
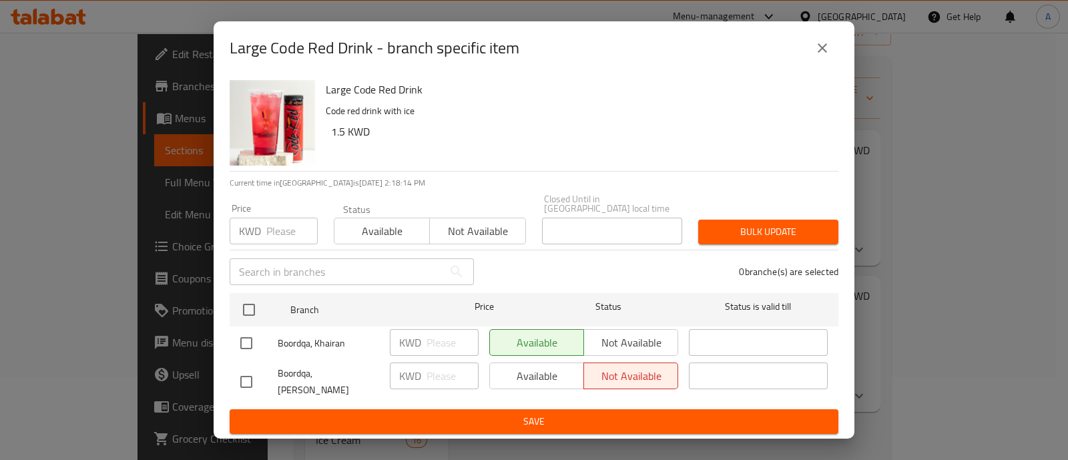
click at [247, 376] on input "checkbox" at bounding box center [246, 382] width 28 height 28
checkbox input "true"
click at [513, 378] on span "Available" at bounding box center [536, 375] width 83 height 19
click at [756, 236] on span "Bulk update" at bounding box center [768, 232] width 119 height 17
